Goal: Task Accomplishment & Management: Use online tool/utility

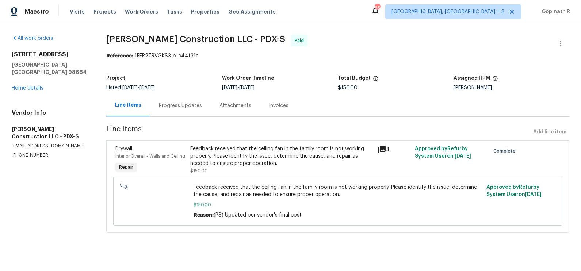
click at [251, 159] on div "Feedback received that the ceiling fan in the family room is not working proper…" at bounding box center [281, 156] width 183 height 22
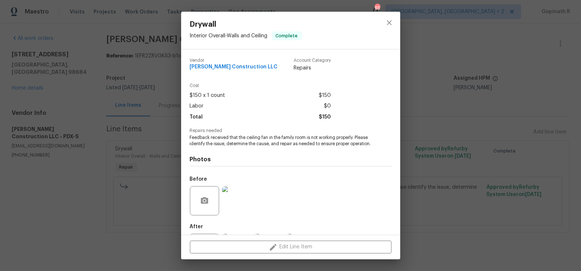
scroll to position [41, 0]
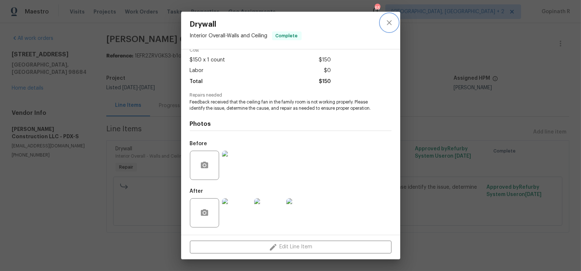
click at [386, 25] on icon "close" at bounding box center [389, 22] width 9 height 9
